Goal: Task Accomplishment & Management: Manage account settings

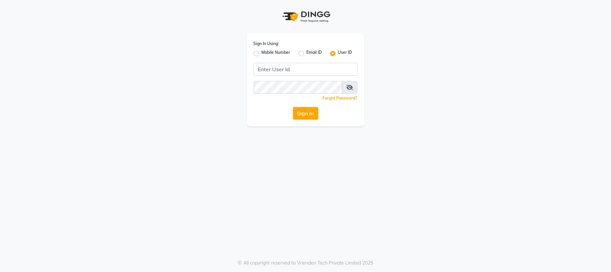
click at [262, 55] on label "Mobile Number" at bounding box center [276, 53] width 29 height 8
click at [262, 54] on input "Mobile Number" at bounding box center [264, 51] width 4 height 4
radio input "true"
radio input "false"
click at [311, 71] on input "Username" at bounding box center [317, 69] width 82 height 13
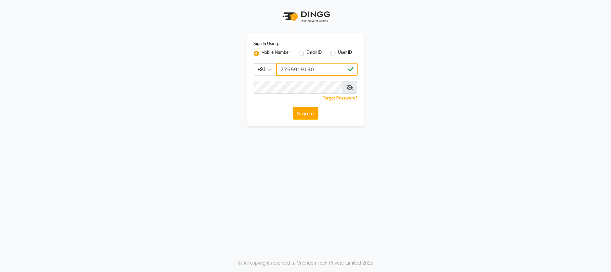
type input "7755919190"
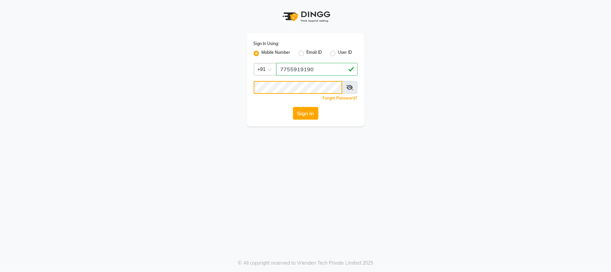
click at [293, 107] on button "Sign In" at bounding box center [306, 113] width 26 height 13
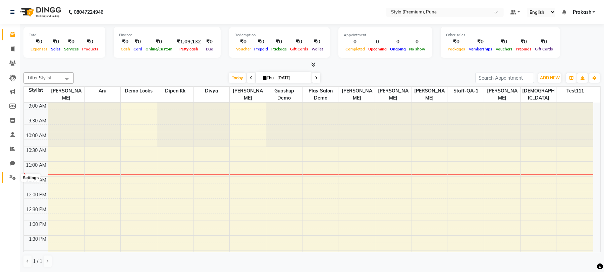
click at [9, 181] on span at bounding box center [13, 178] width 12 height 8
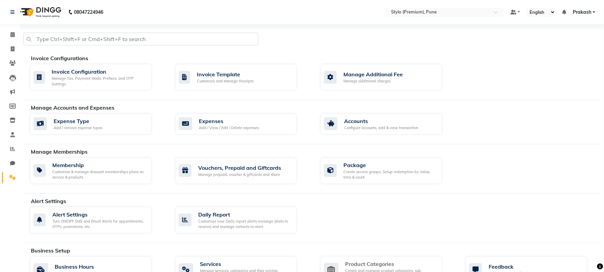
click at [377, 267] on div "Product Categories" at bounding box center [391, 263] width 92 height 8
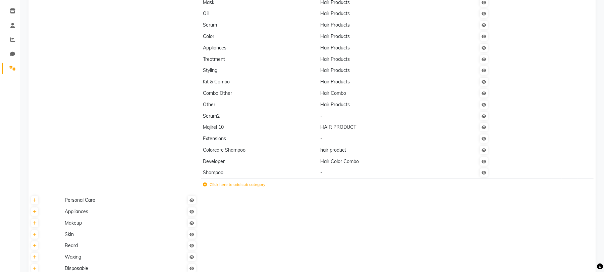
scroll to position [110, 0]
click at [34, 208] on icon at bounding box center [35, 210] width 4 height 4
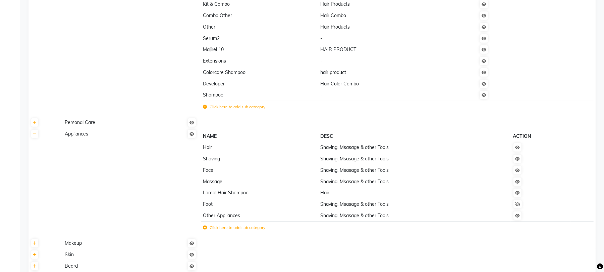
scroll to position [201, 0]
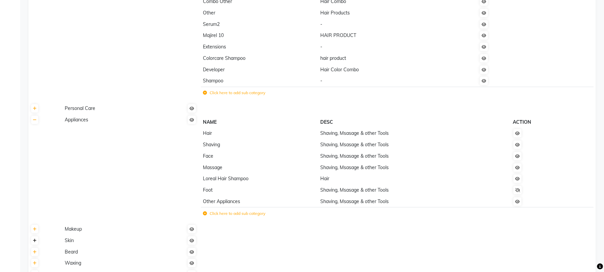
click at [35, 240] on icon at bounding box center [35, 240] width 4 height 4
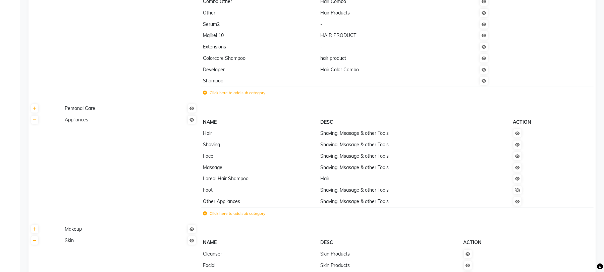
drag, startPoint x: 604, startPoint y: 92, endPoint x: 605, endPoint y: 121, distance: 29.2
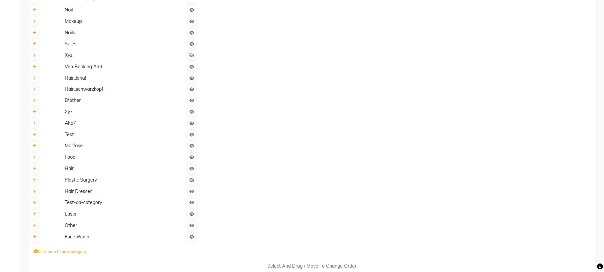
scroll to position [816, 0]
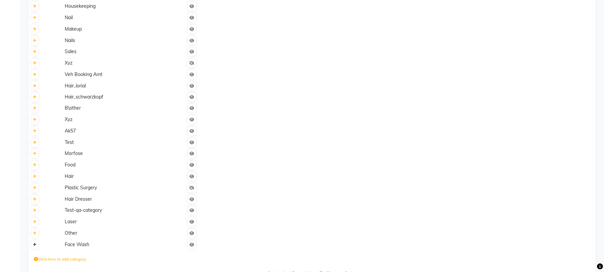
click at [34, 245] on icon at bounding box center [35, 245] width 4 height 4
click at [232, 250] on label "Click here to add sub category" at bounding box center [234, 247] width 62 height 6
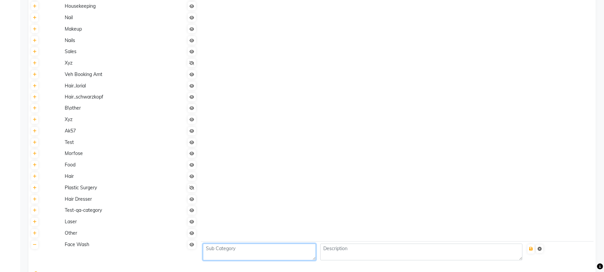
click at [254, 246] on textarea at bounding box center [259, 251] width 113 height 17
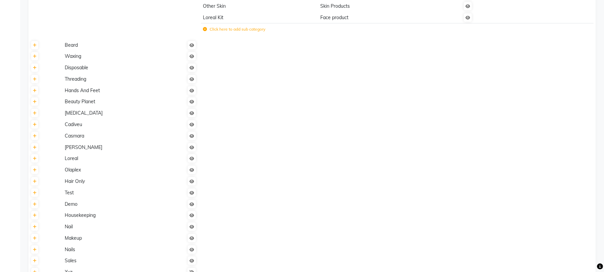
scroll to position [603, 0]
